Goal: Entertainment & Leisure: Consume media (video, audio)

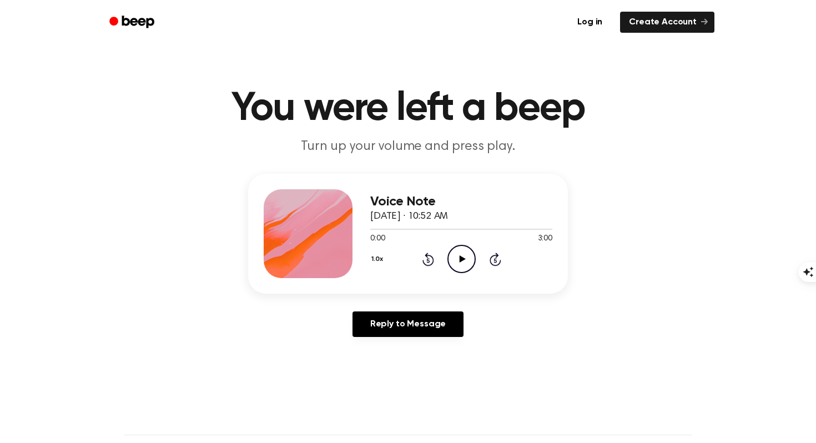
click at [467, 255] on icon "Play Audio" at bounding box center [461, 259] width 28 height 28
click at [461, 261] on icon "Play Audio" at bounding box center [461, 259] width 28 height 28
click at [474, 265] on icon "Play Audio" at bounding box center [461, 259] width 28 height 28
click at [468, 266] on icon "Pause Audio" at bounding box center [461, 259] width 28 height 28
click at [468, 262] on icon "Play Audio" at bounding box center [461, 259] width 28 height 28
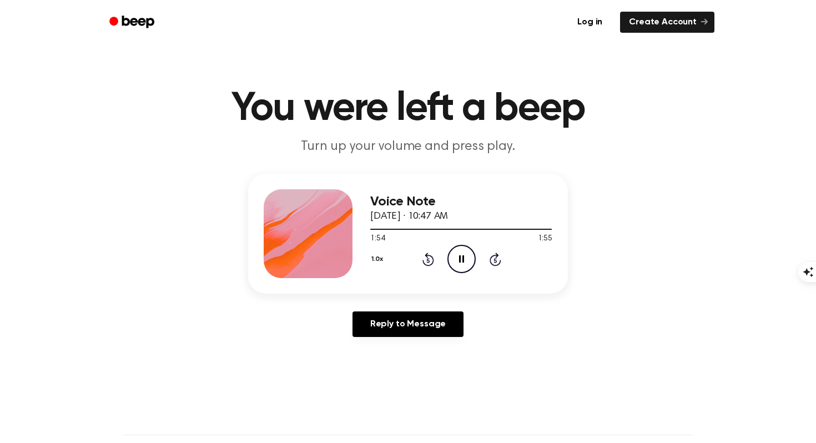
click at [457, 260] on icon "Pause Audio" at bounding box center [461, 259] width 28 height 28
